Goal: Find contact information: Find contact information

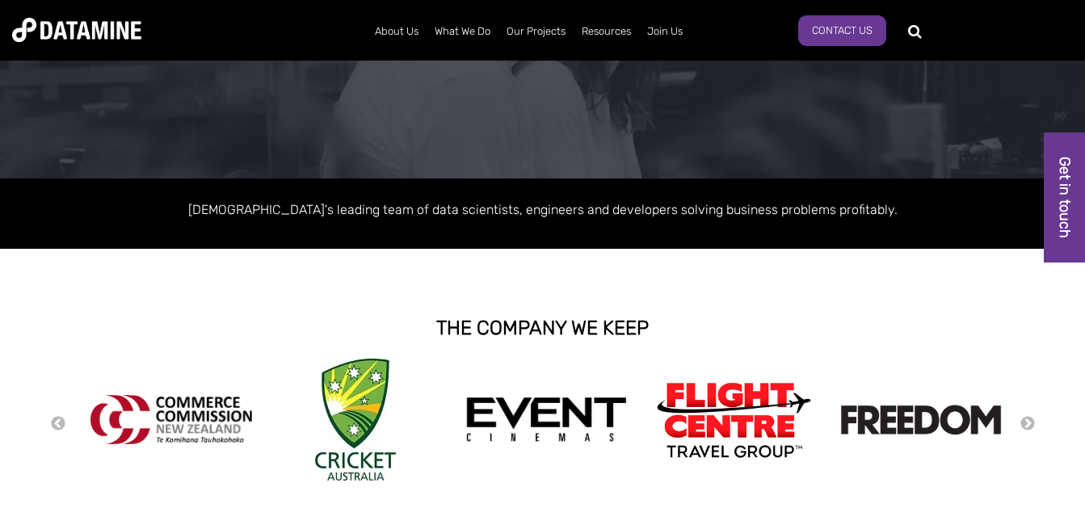
scroll to position [242, 0]
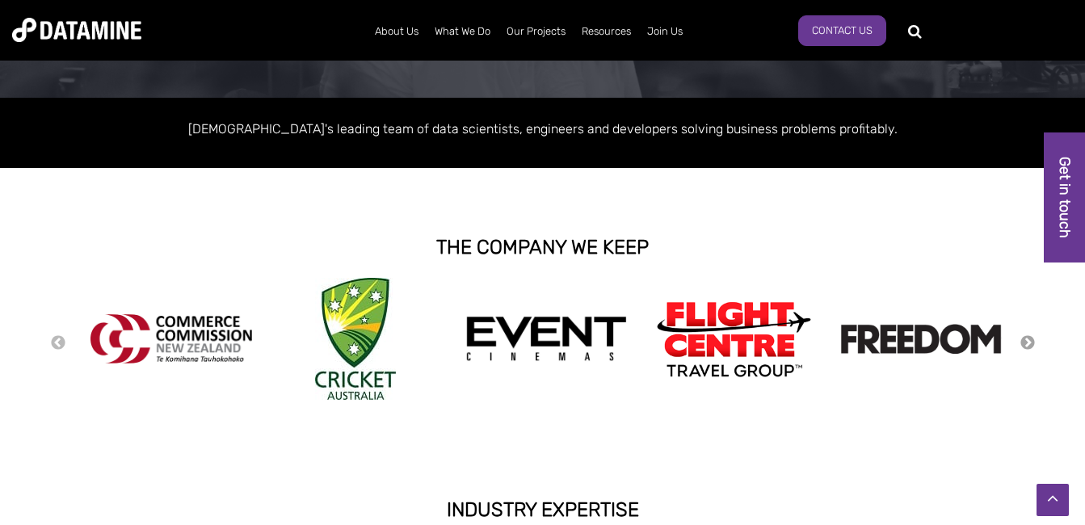
click at [1026, 344] on button "Next" at bounding box center [1028, 344] width 16 height 18
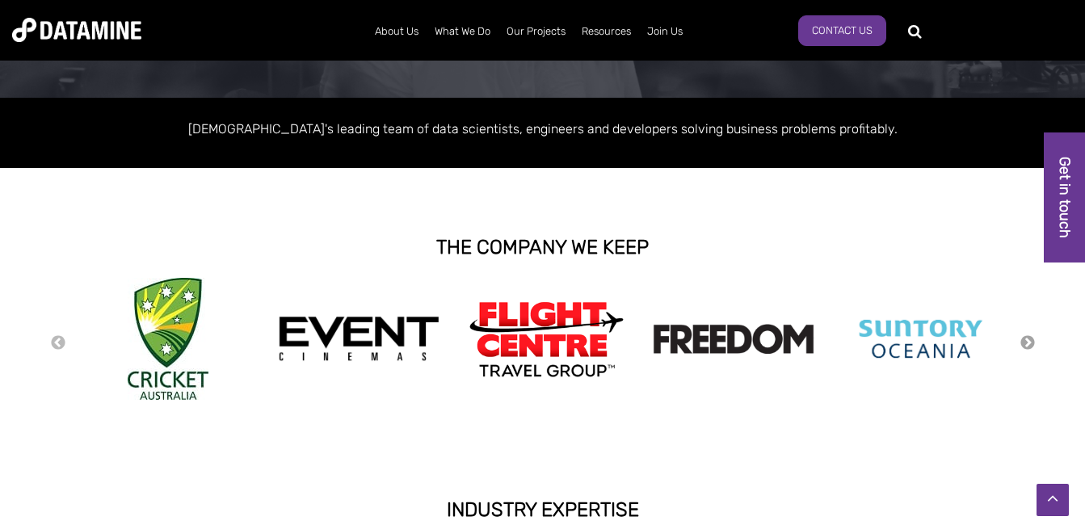
click at [1027, 344] on button "Next" at bounding box center [1028, 344] width 16 height 18
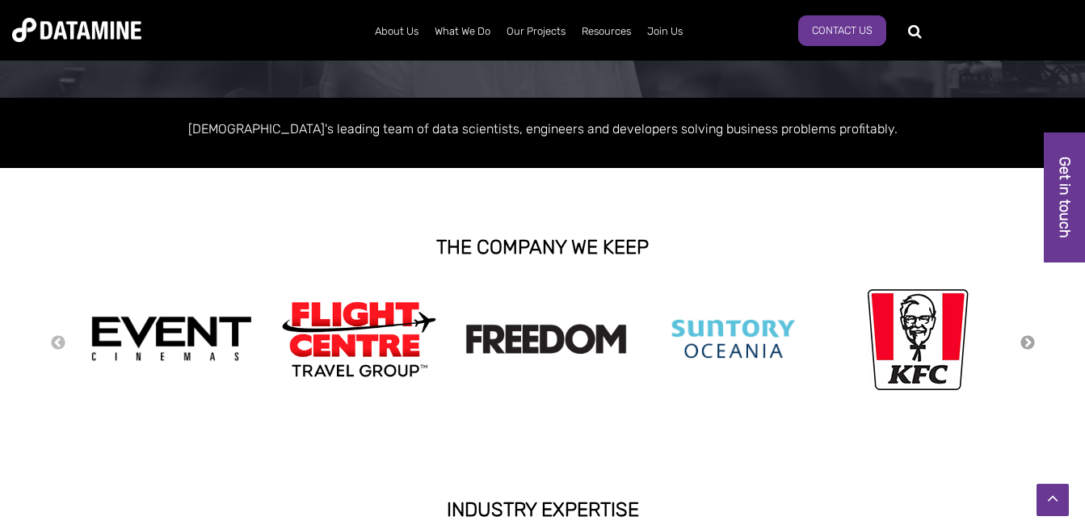
click at [1027, 344] on button "Next" at bounding box center [1028, 344] width 16 height 18
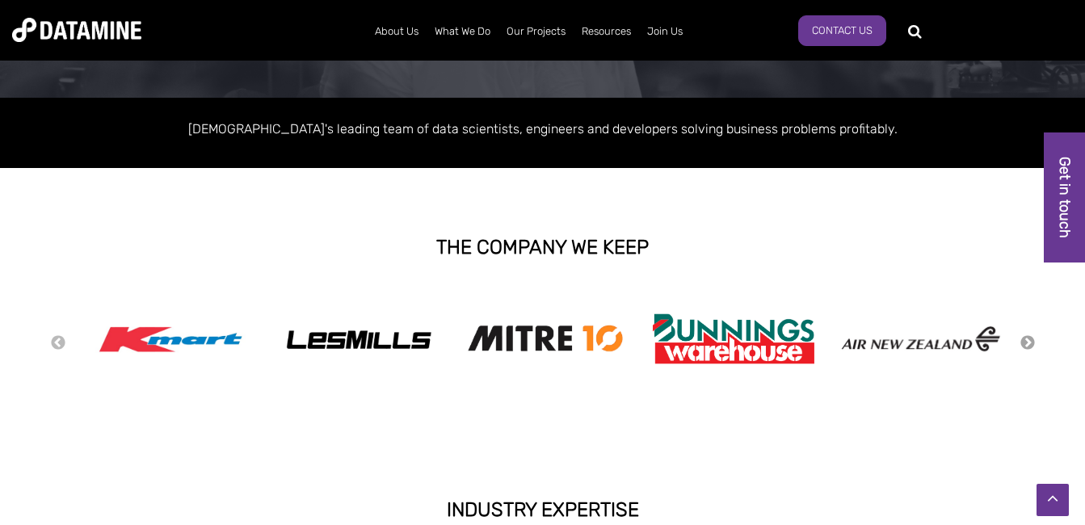
click at [1025, 339] on button "Next" at bounding box center [1028, 344] width 16 height 18
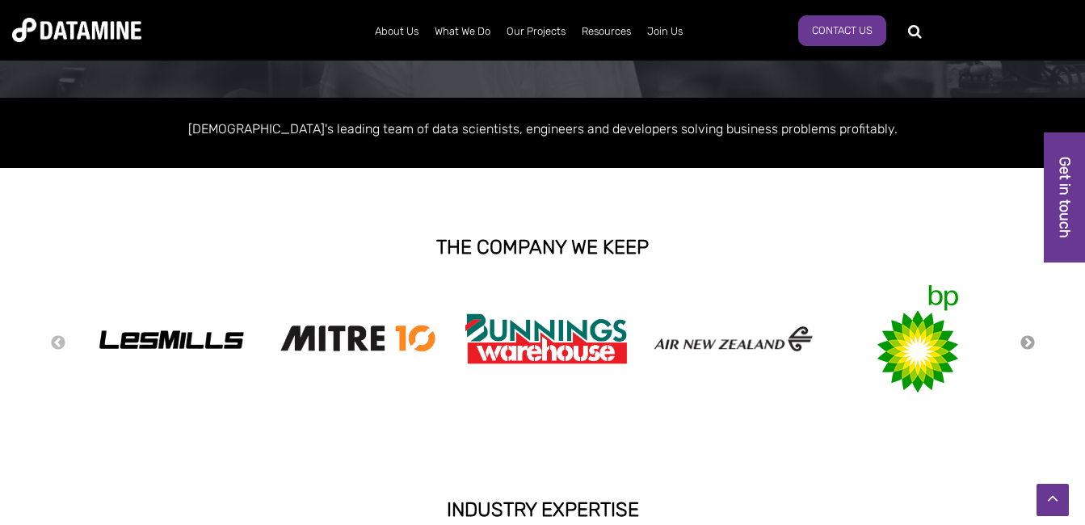
click at [1025, 339] on button "Next" at bounding box center [1028, 344] width 16 height 18
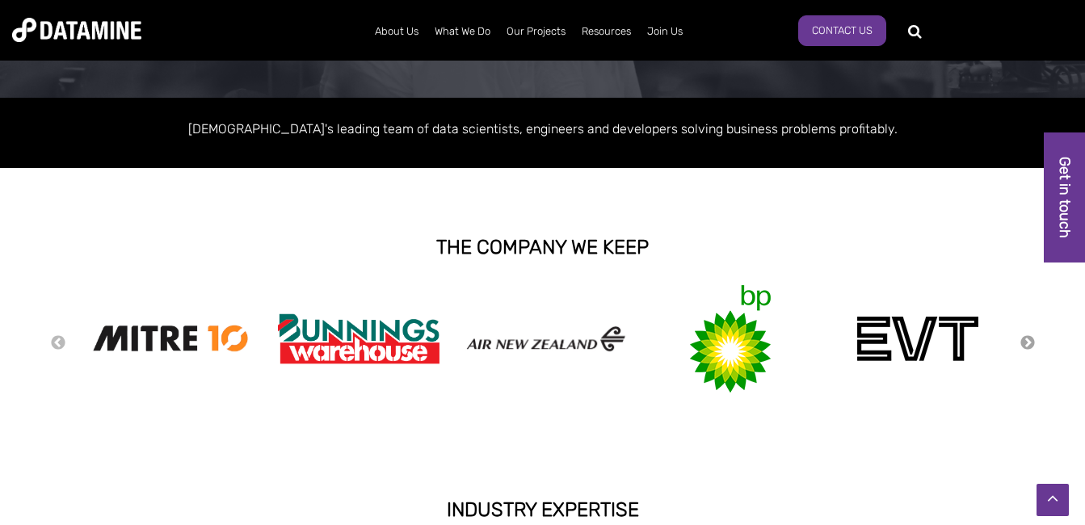
click at [1025, 339] on button "Next" at bounding box center [1028, 344] width 16 height 18
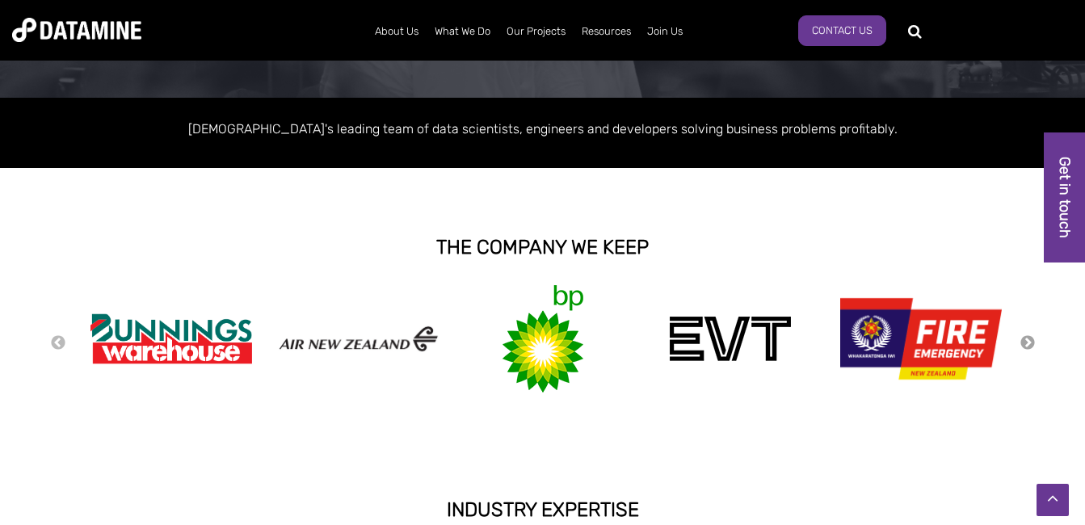
click at [1025, 339] on button "Next" at bounding box center [1028, 344] width 16 height 18
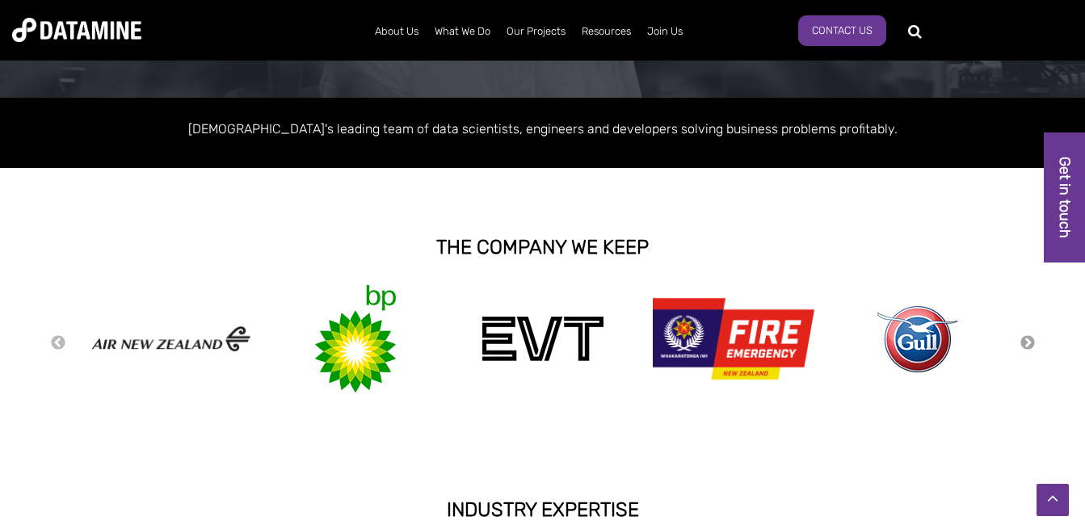
click at [1025, 339] on button "Next" at bounding box center [1028, 344] width 16 height 18
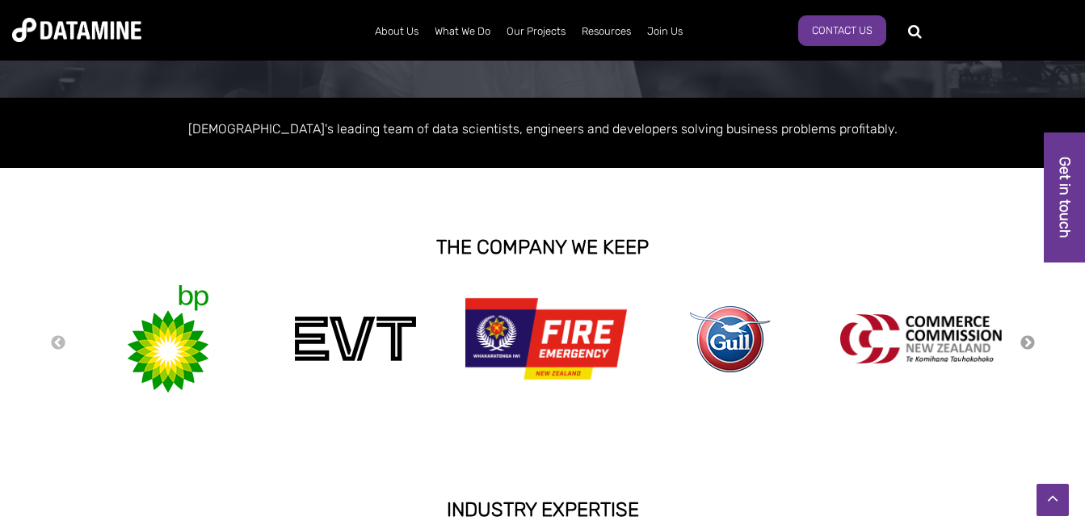
click at [1025, 339] on button "Next" at bounding box center [1028, 344] width 16 height 18
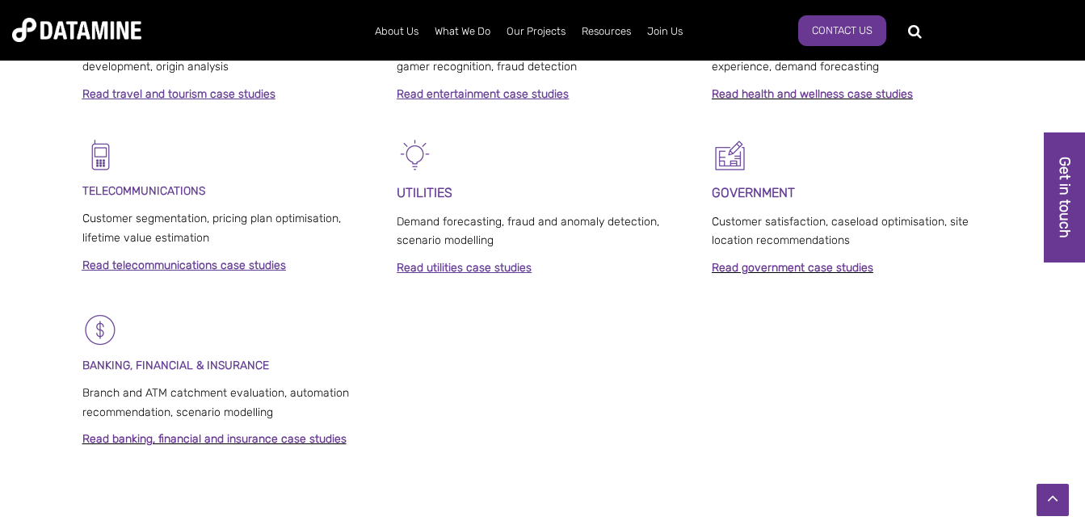
scroll to position [1050, 0]
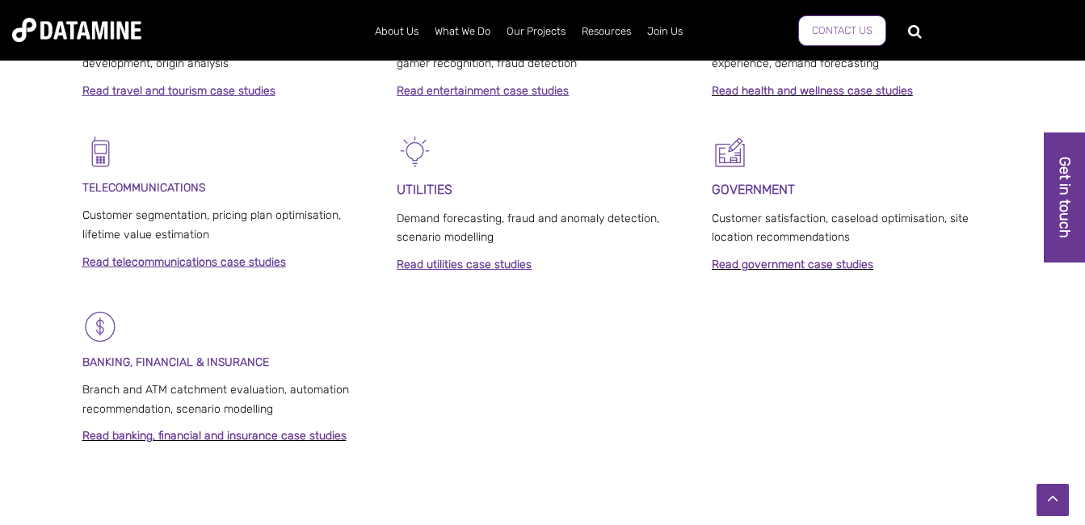
click at [847, 32] on link "Contact Us" at bounding box center [842, 30] width 88 height 31
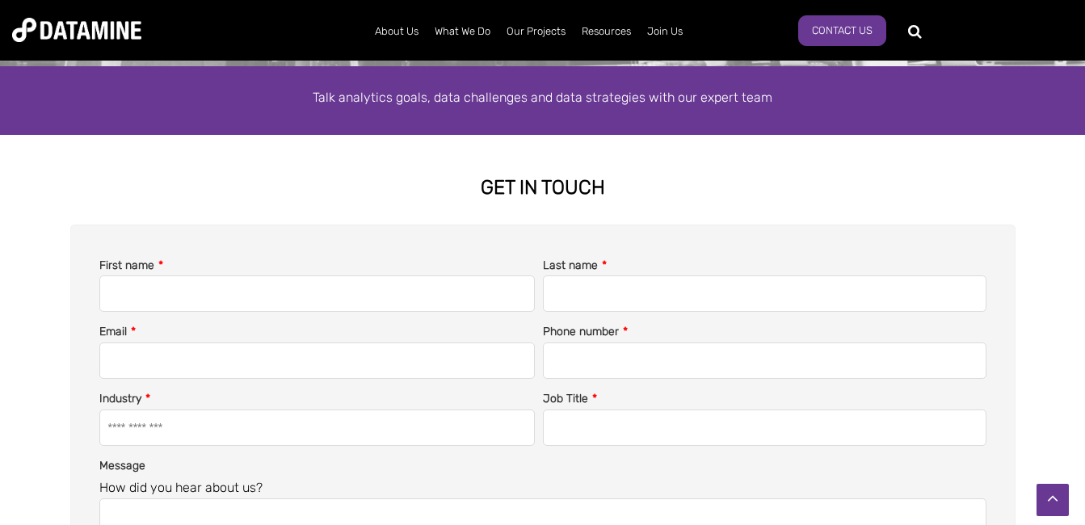
scroll to position [273, 0]
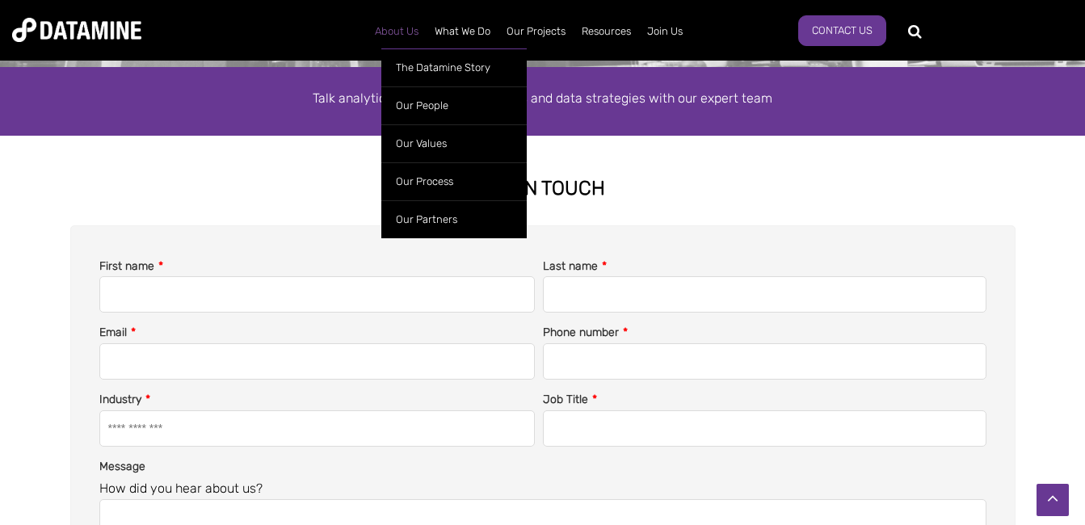
click at [398, 26] on link "About Us" at bounding box center [397, 32] width 60 height 42
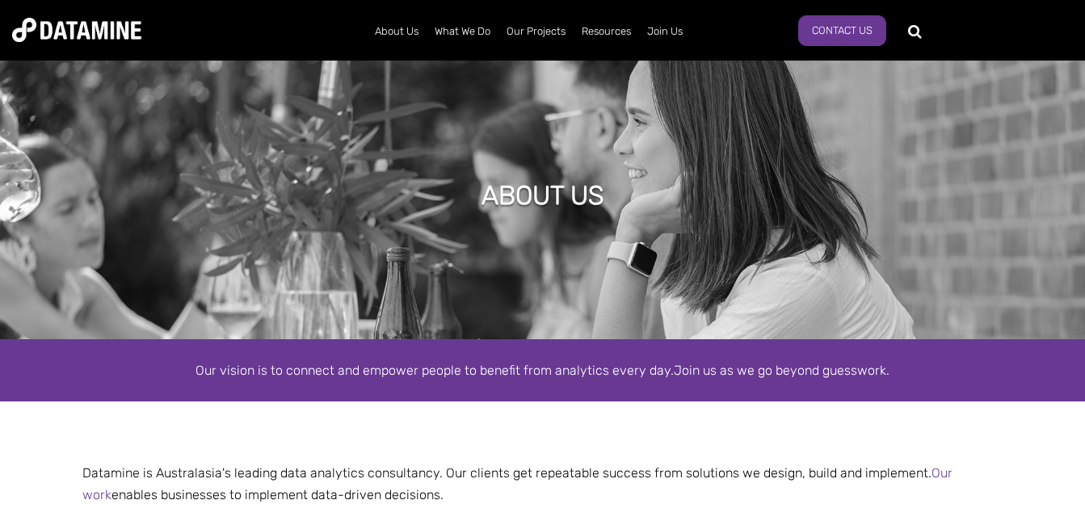
scroll to position [81, 0]
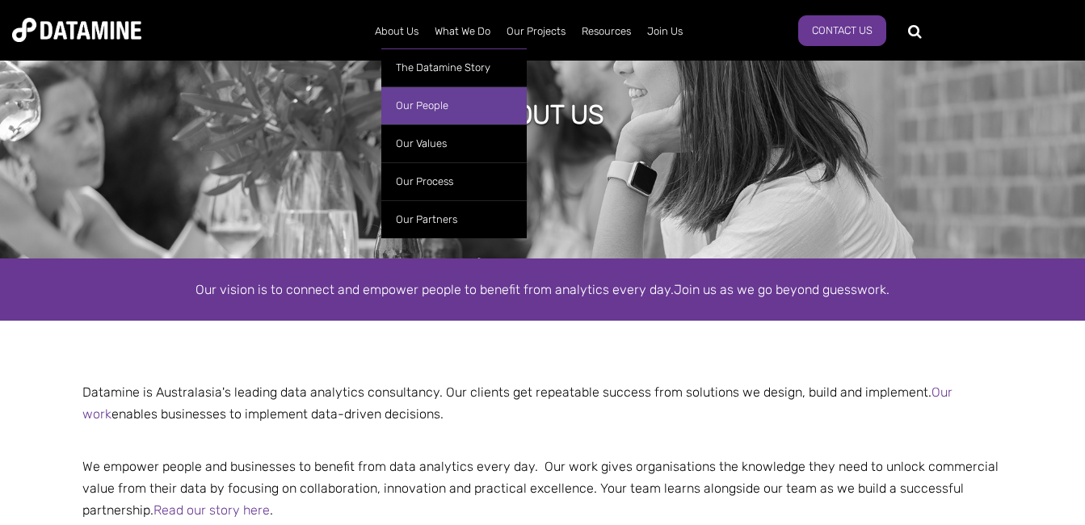
click at [414, 97] on link "Our People" at bounding box center [453, 105] width 145 height 38
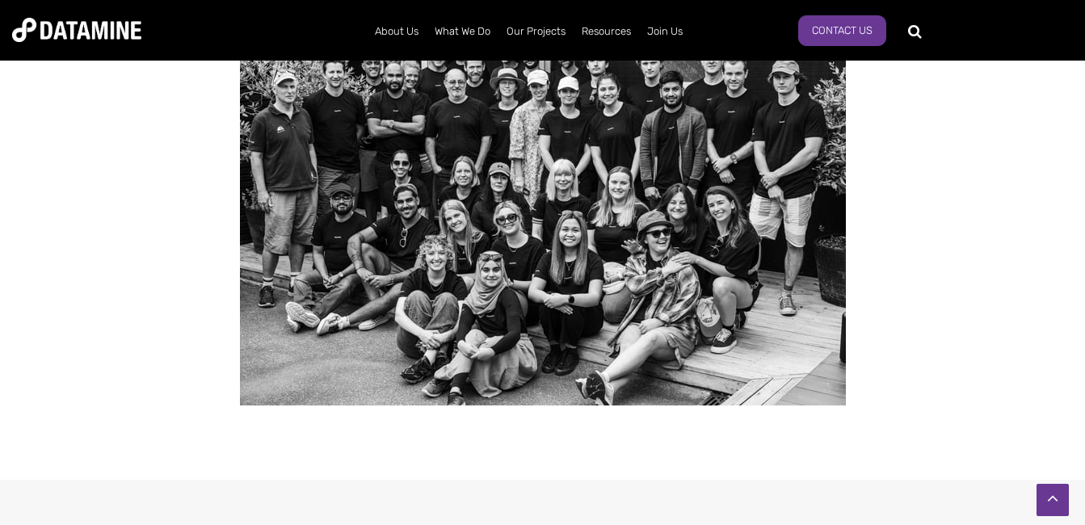
scroll to position [2760, 0]
